Goal: Information Seeking & Learning: Learn about a topic

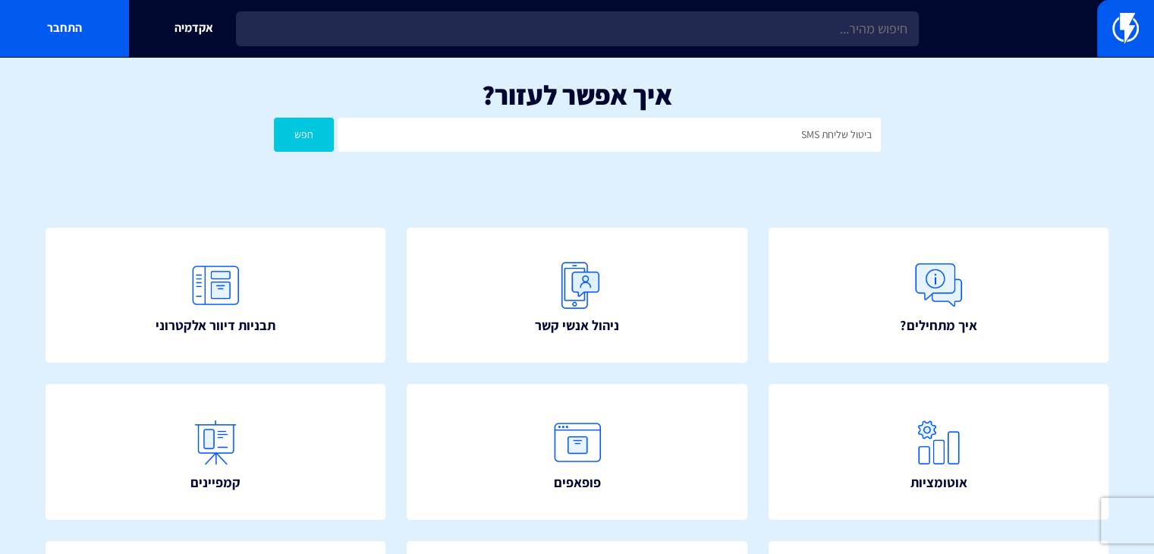
type input "ביטול שליחת SMS"
click at [274, 118] on button "חפש" at bounding box center [304, 135] width 61 height 34
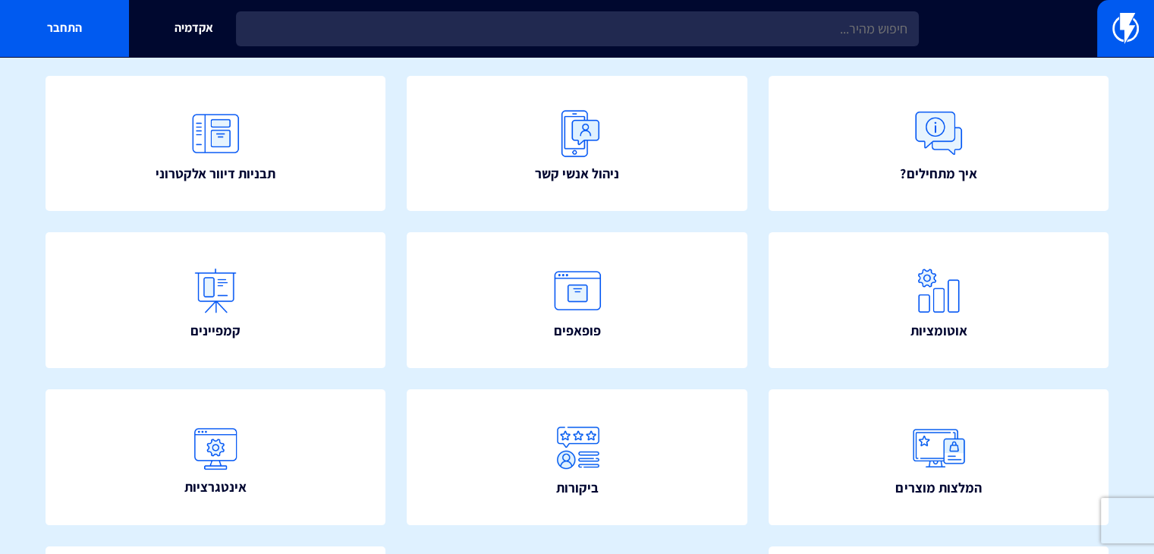
scroll to position [228, 0]
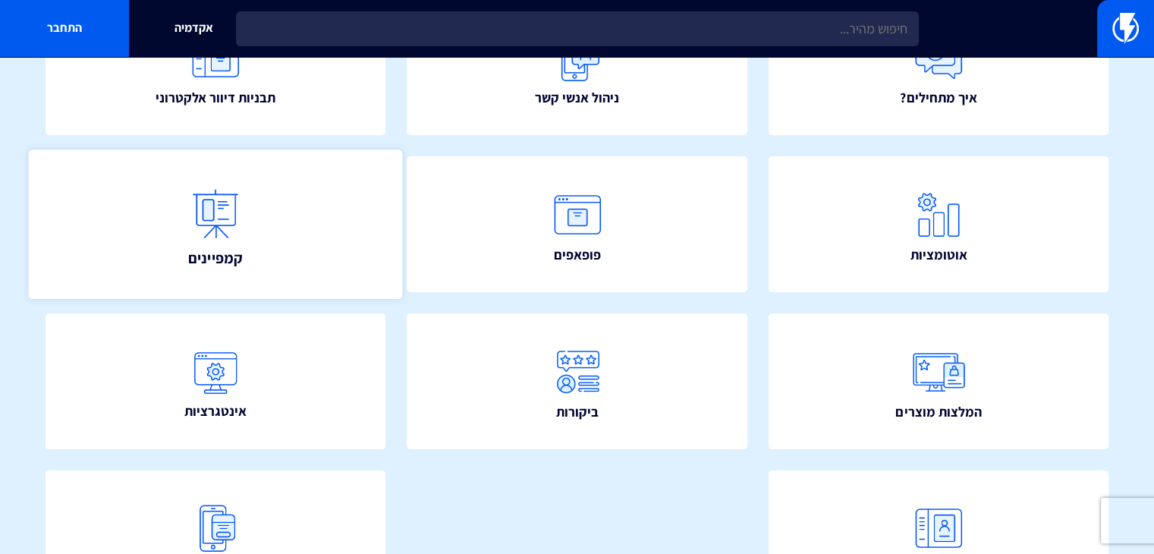
click at [250, 234] on link "קמפיינים" at bounding box center [216, 223] width 374 height 149
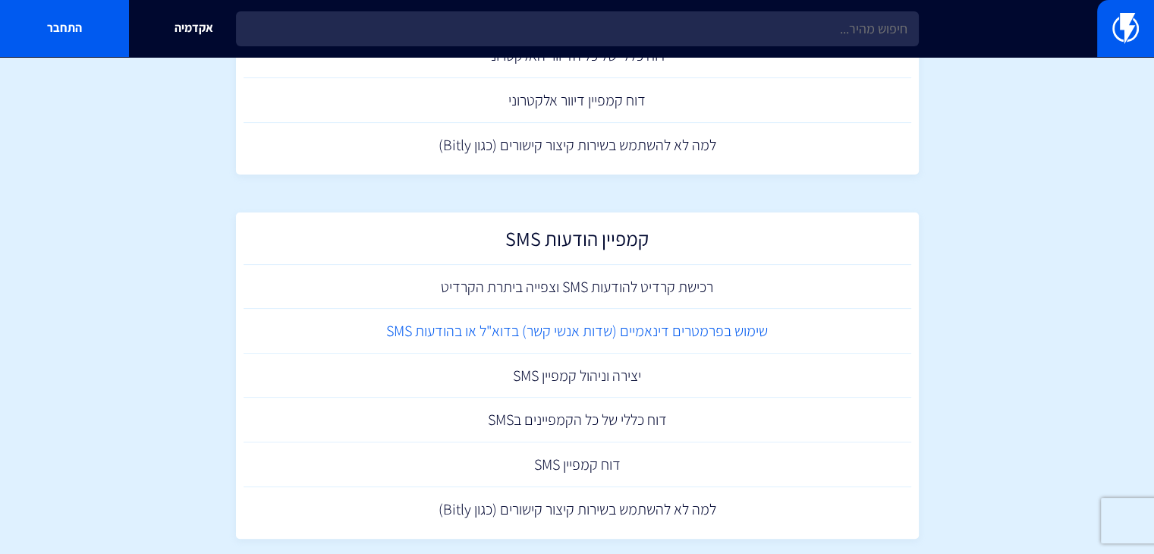
scroll to position [351, 0]
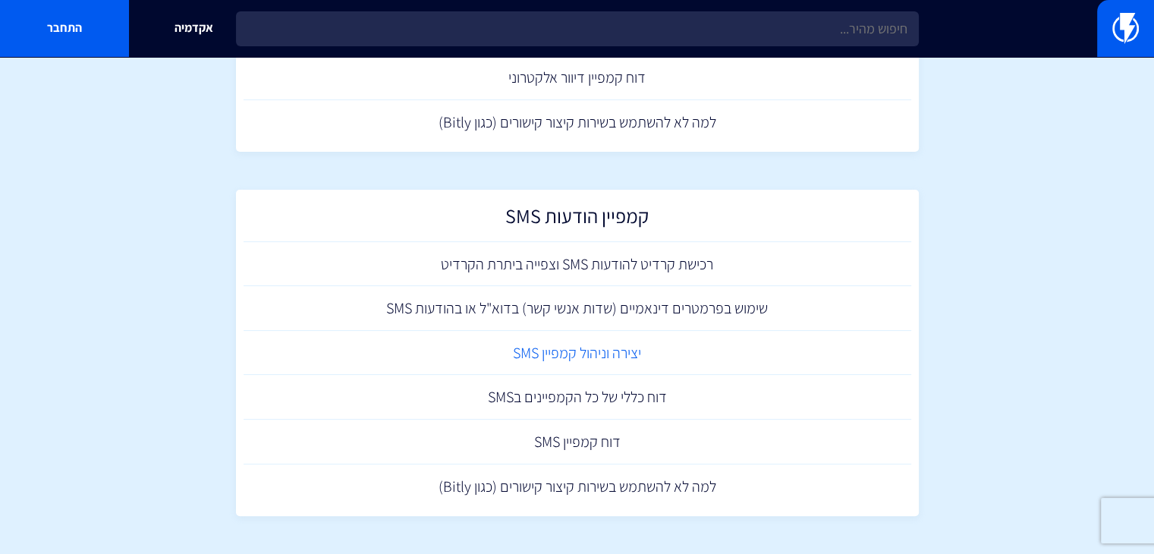
click at [775, 353] on link "יצירה וניהול קמפיין SMS" at bounding box center [578, 353] width 668 height 45
